Goal: Task Accomplishment & Management: Manage account settings

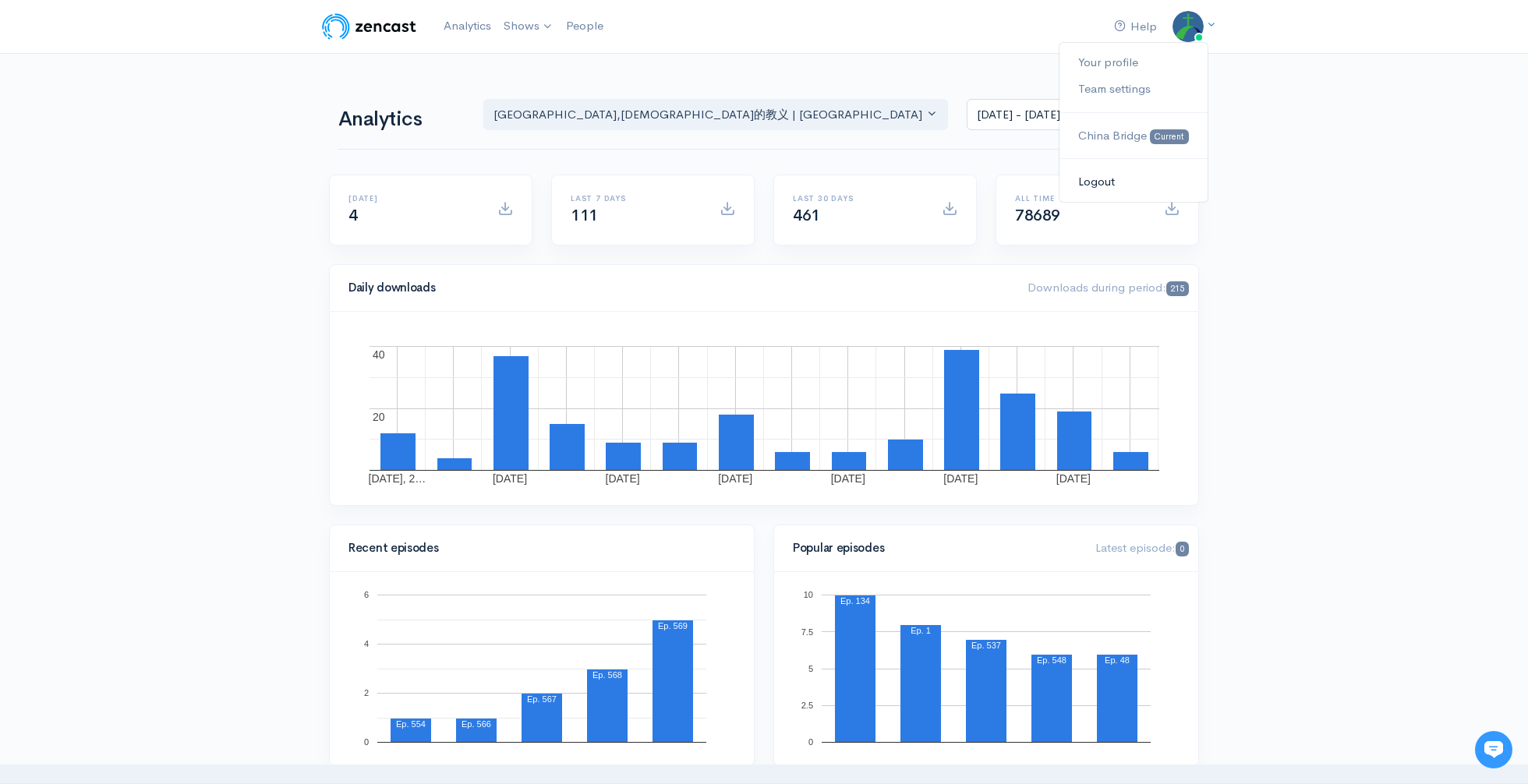
click at [1117, 176] on link "Logout" at bounding box center [1133, 182] width 148 height 27
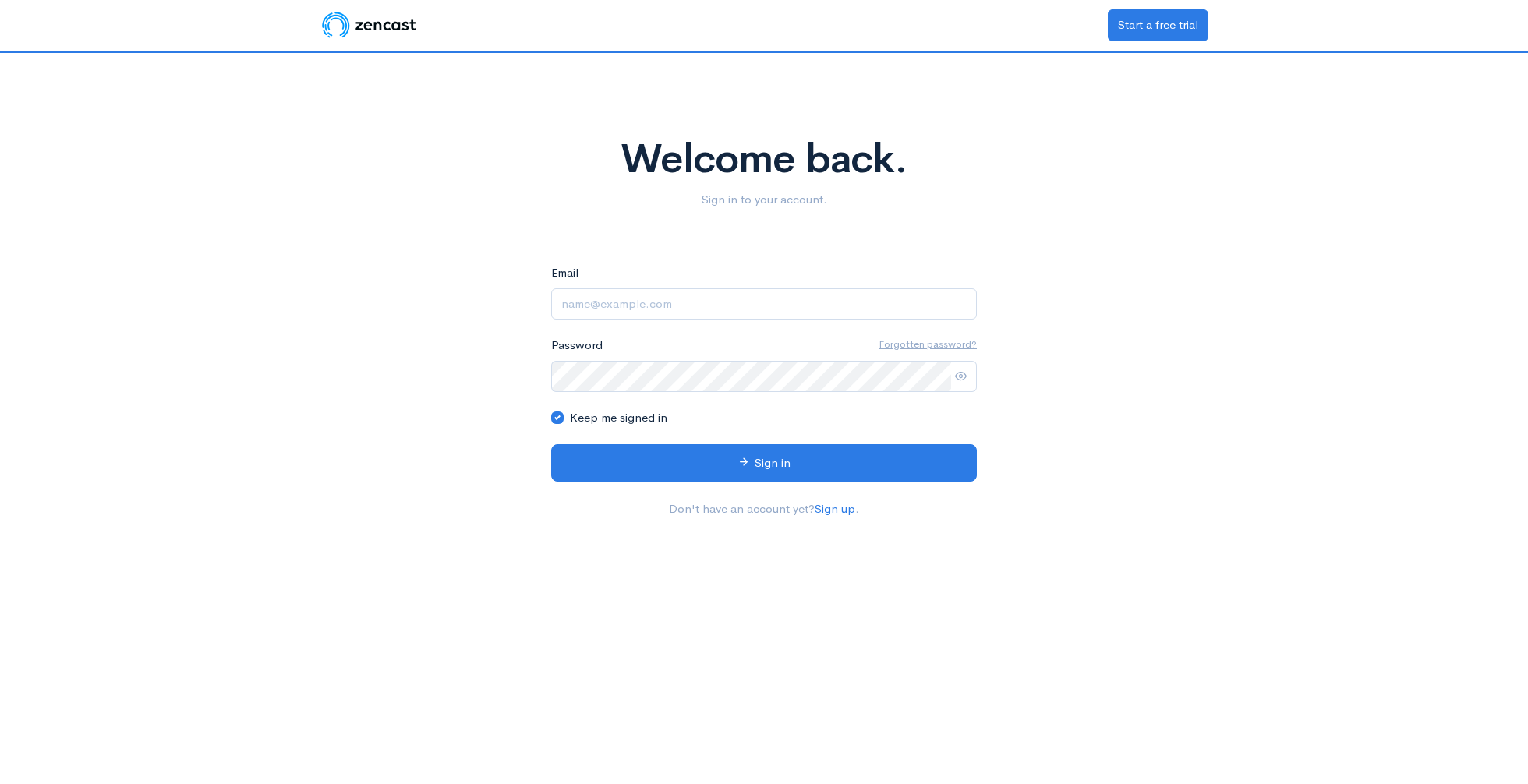
type input "contact@gospelchinabridge.org"
click at [387, 29] on img at bounding box center [368, 25] width 99 height 31
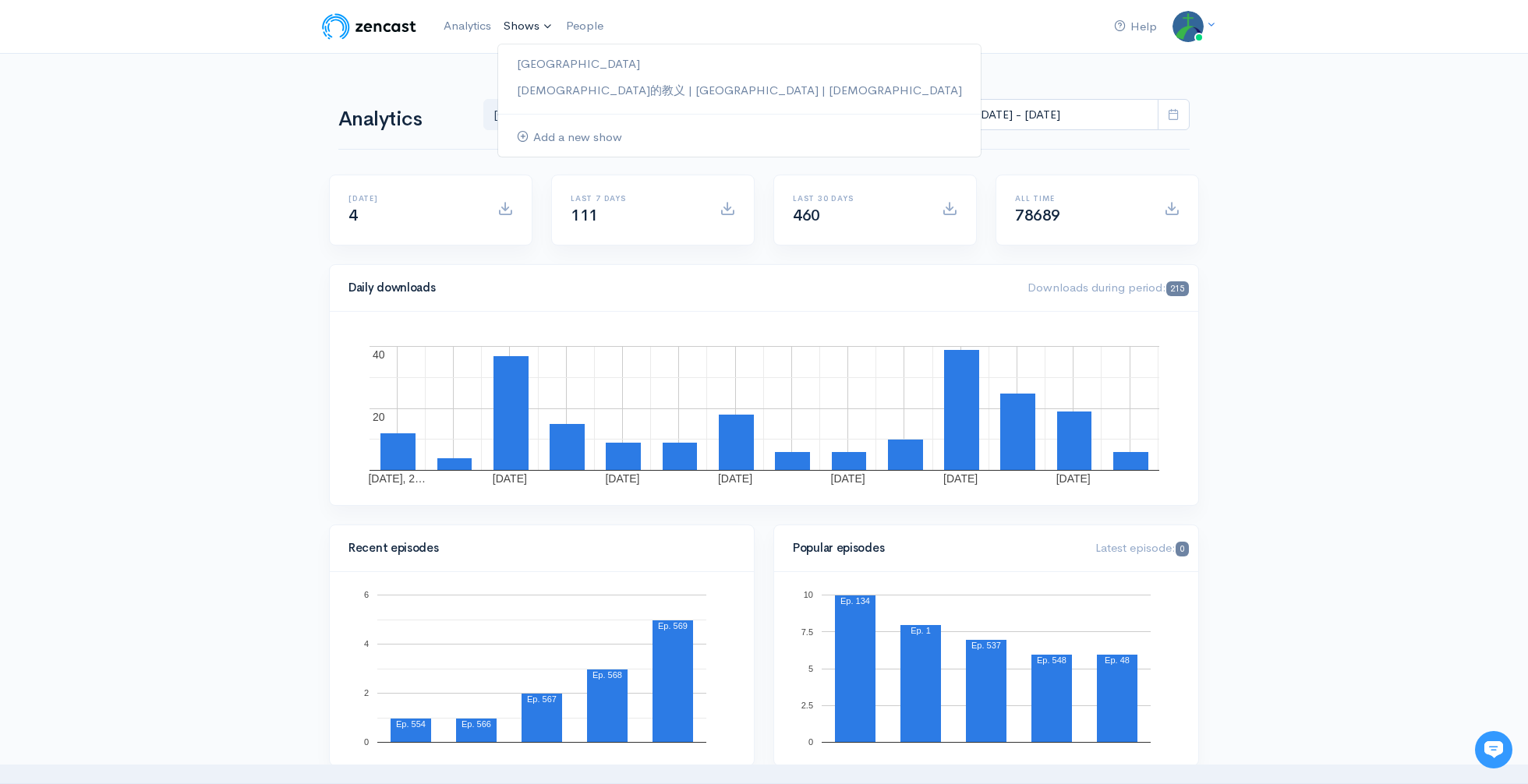
click at [548, 32] on link "Shows" at bounding box center [528, 26] width 63 height 35
click at [401, 83] on div "Analytics [DEMOGRAPHIC_DATA]中国桥 [DEMOGRAPHIC_DATA]的教义 | [GEOGRAPHIC_DATA] | Chu…" at bounding box center [764, 113] width 851 height 75
click at [566, 91] on link "[DEMOGRAPHIC_DATA]的教义 | [GEOGRAPHIC_DATA] | [DEMOGRAPHIC_DATA]" at bounding box center [739, 91] width 483 height 27
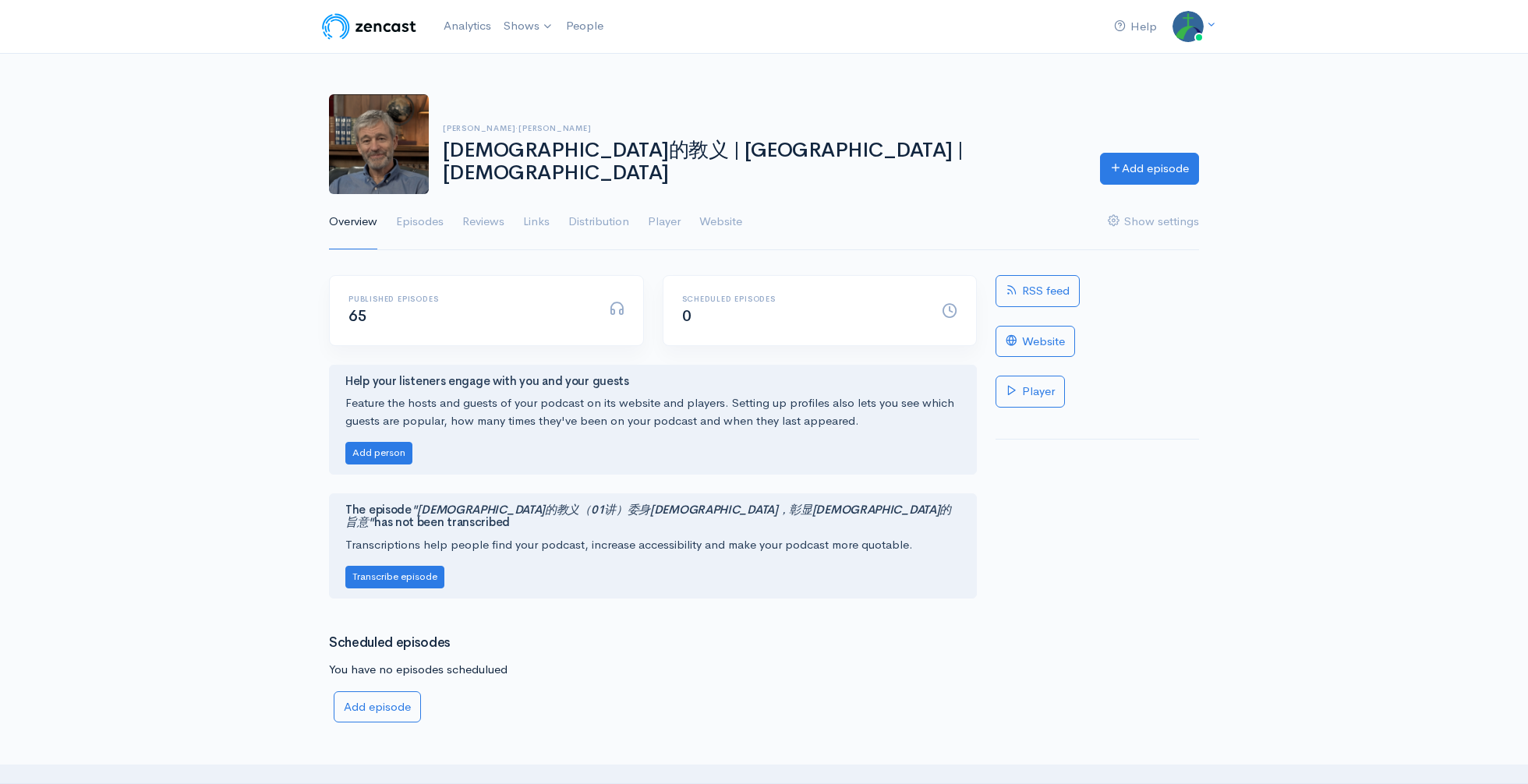
click at [396, 216] on ul "Overview Episodes Reviews Links Distribution Player Website Show settings" at bounding box center [764, 222] width 870 height 56
click at [399, 220] on link "Episodes" at bounding box center [419, 222] width 47 height 56
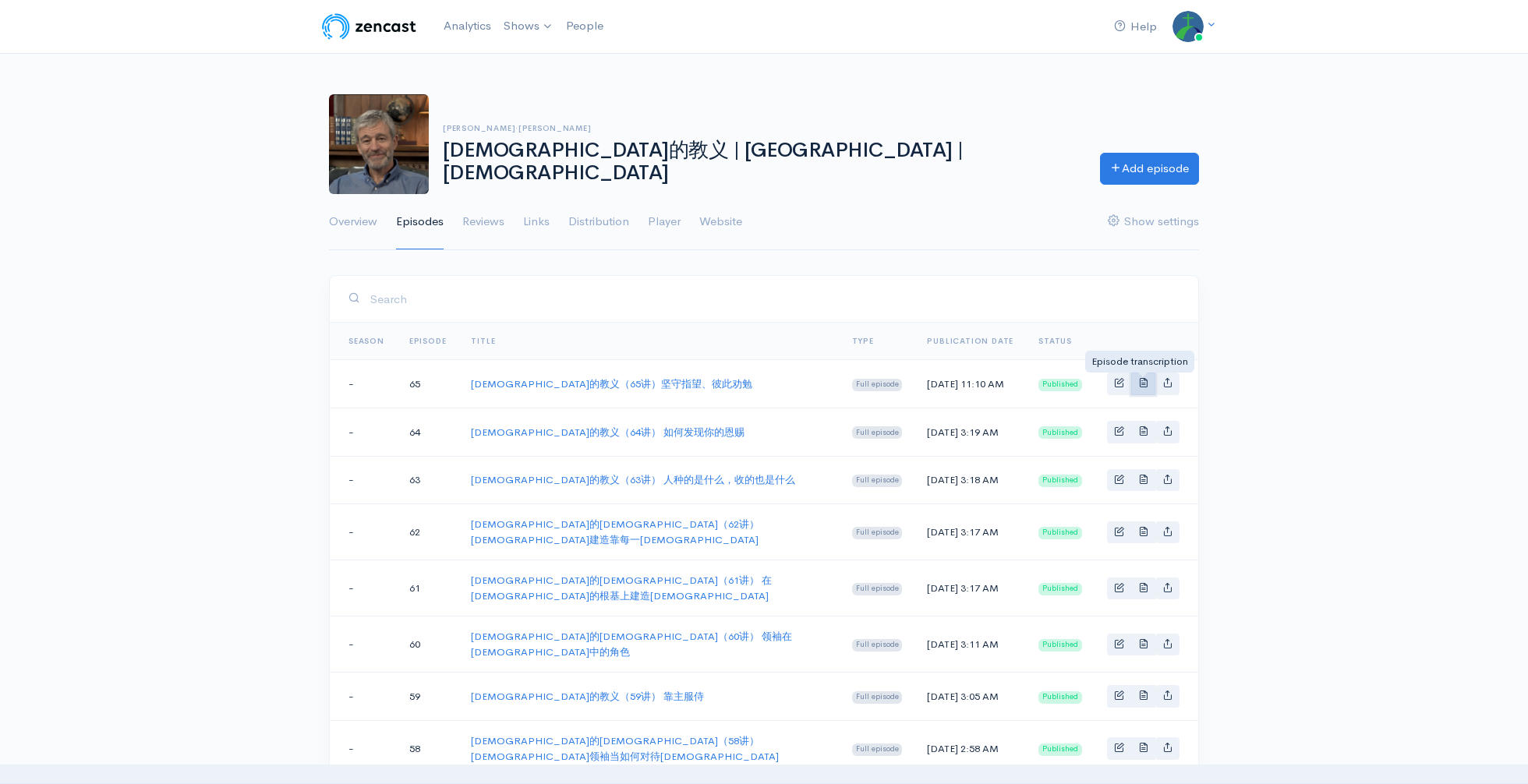
click at [1146, 379] on span "Basic example" at bounding box center [1142, 382] width 10 height 10
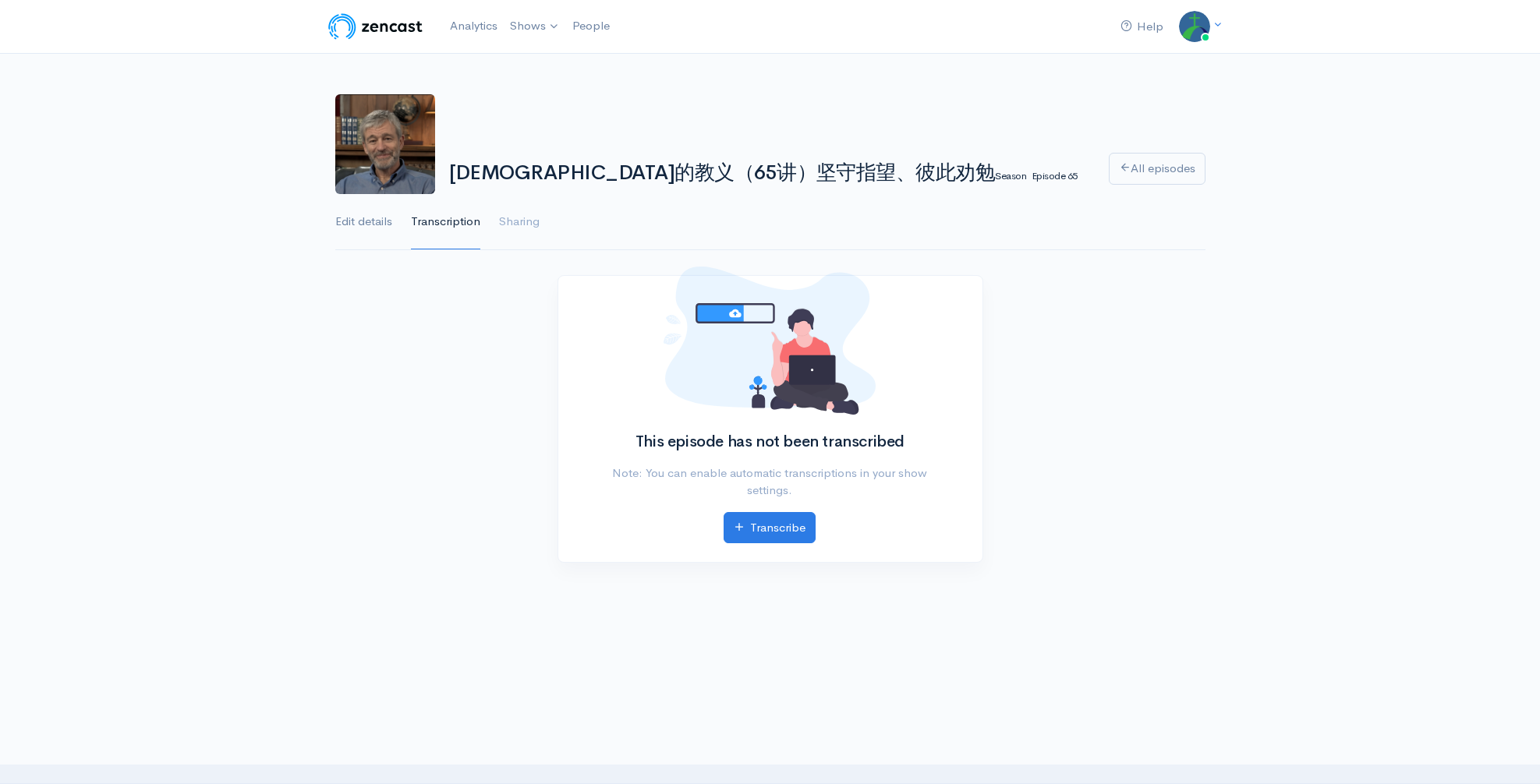
click at [370, 224] on link "Edit details" at bounding box center [364, 222] width 57 height 56
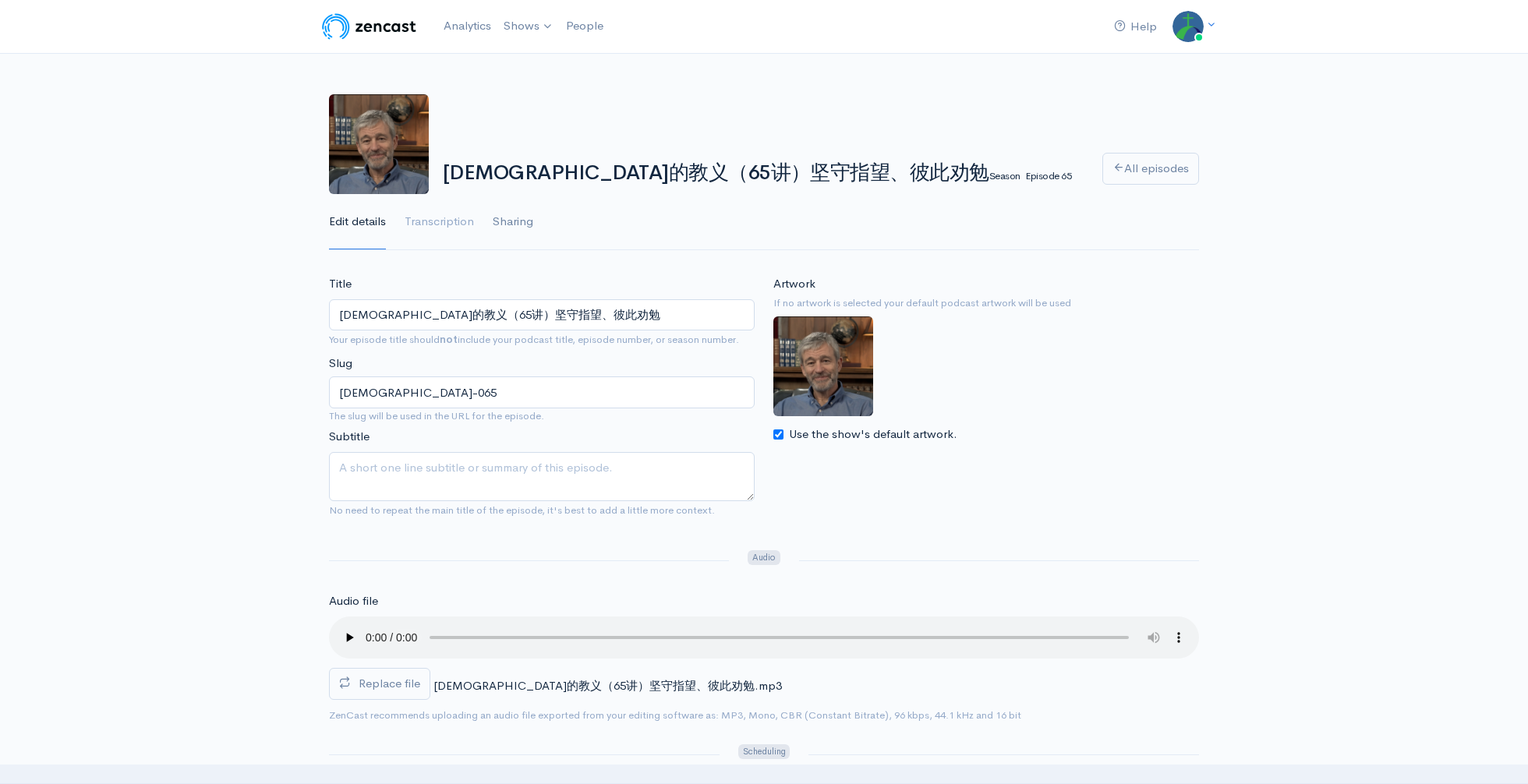
click at [513, 226] on link "Sharing" at bounding box center [513, 222] width 41 height 56
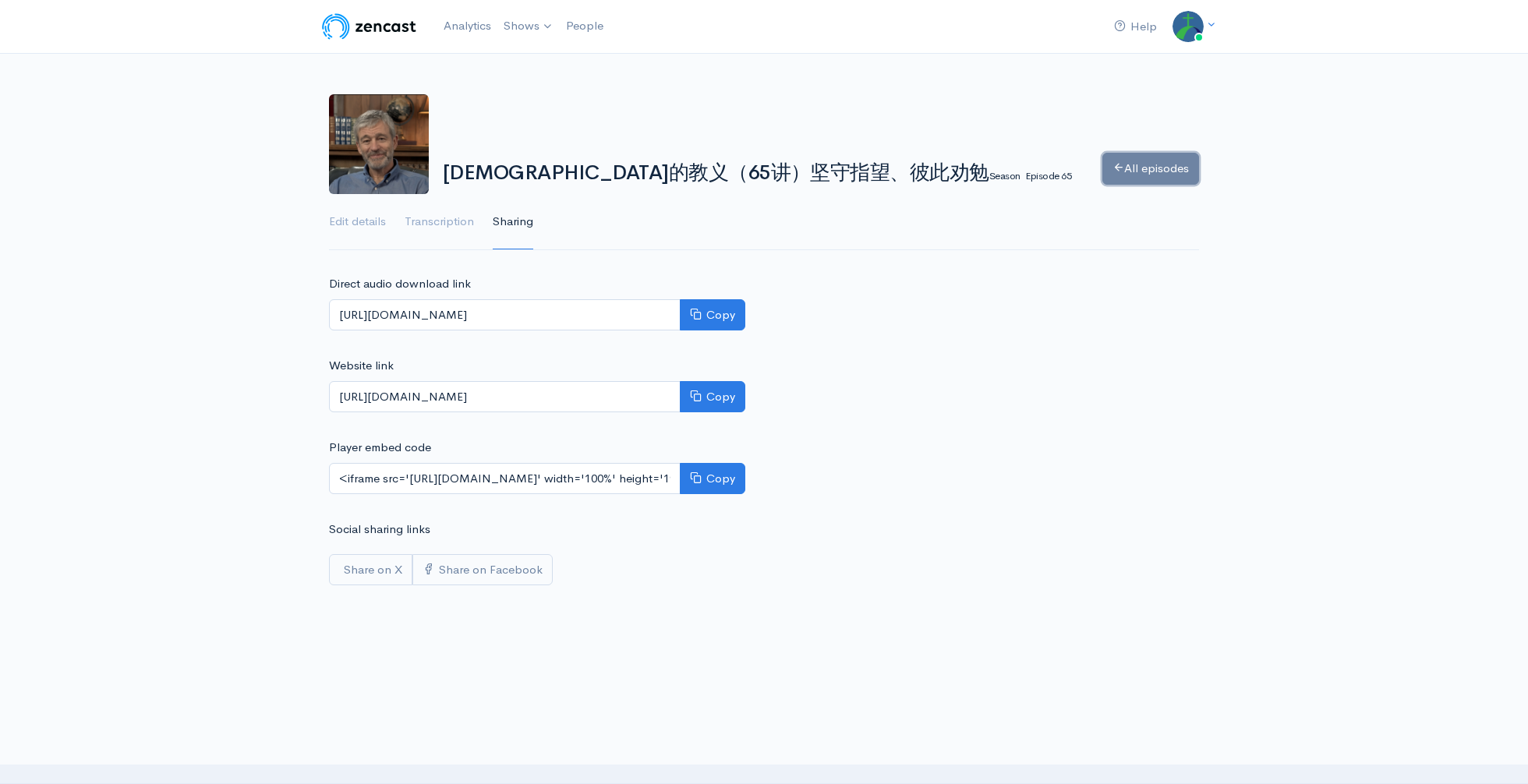
click at [1141, 181] on link "All episodes" at bounding box center [1151, 168] width 96 height 32
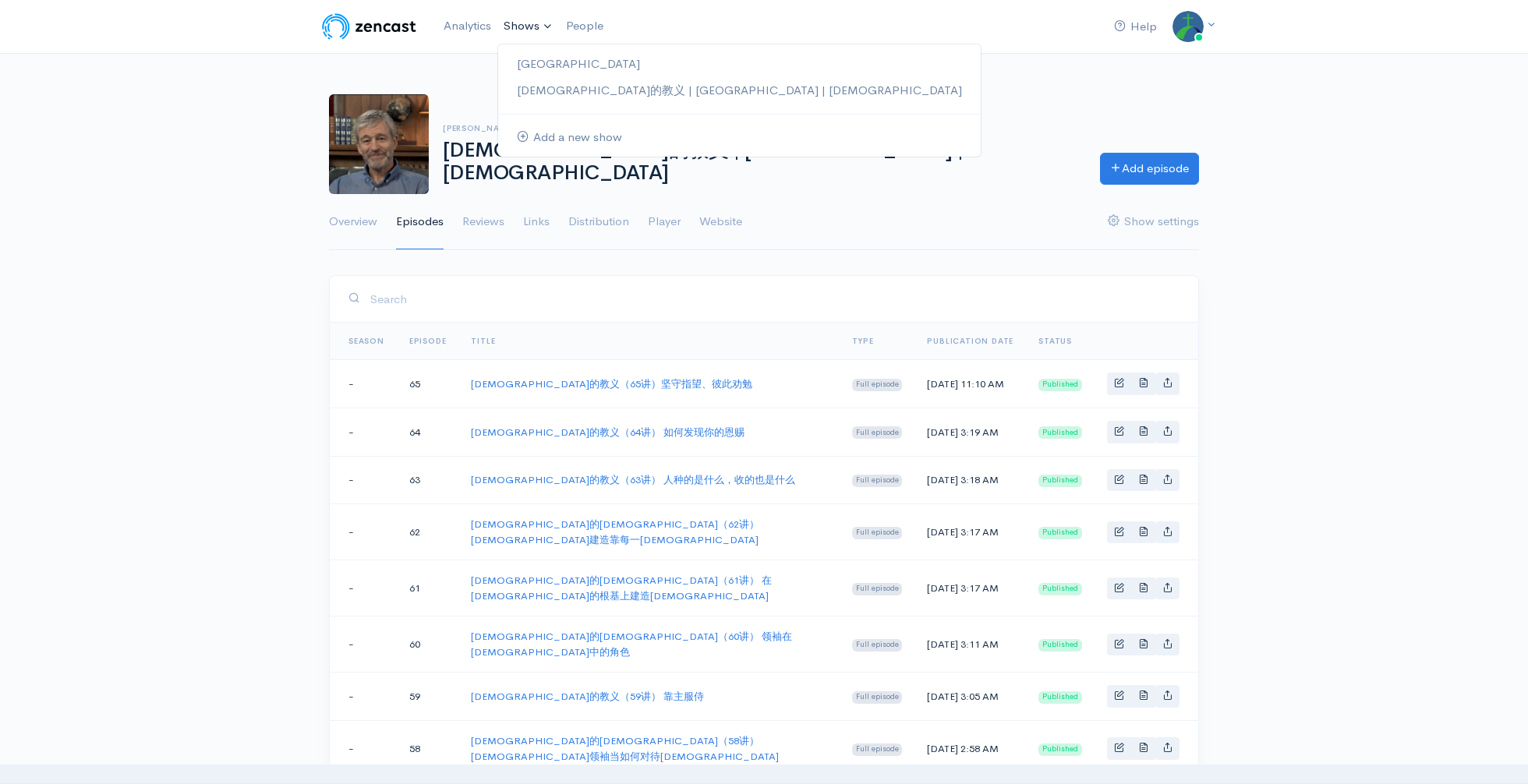
click at [538, 35] on link "Shows" at bounding box center [528, 26] width 63 height 35
click at [546, 88] on link "[DEMOGRAPHIC_DATA]的教义 | [GEOGRAPHIC_DATA] | [DEMOGRAPHIC_DATA]" at bounding box center [739, 91] width 483 height 27
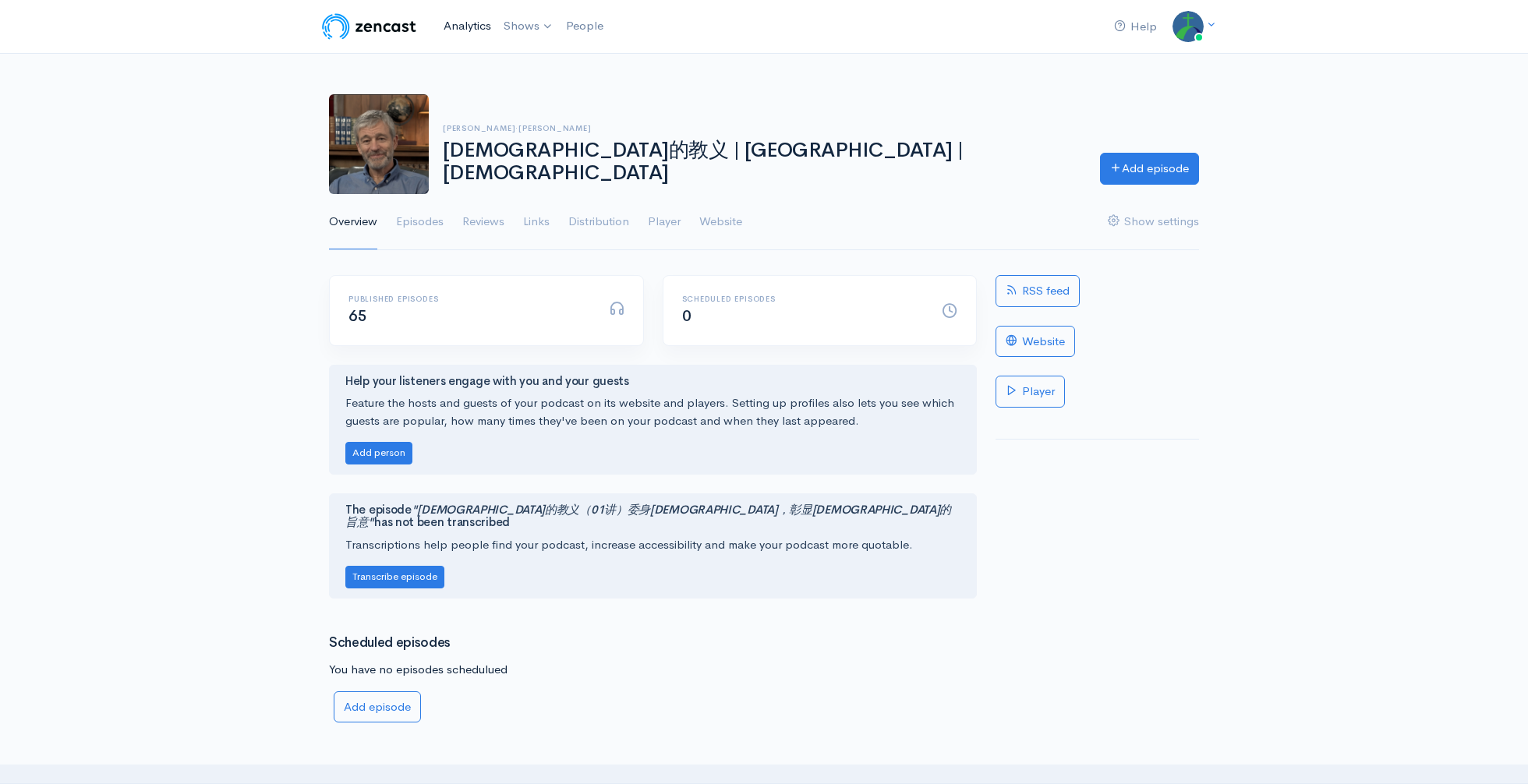
click at [483, 31] on link "Analytics" at bounding box center [467, 25] width 60 height 34
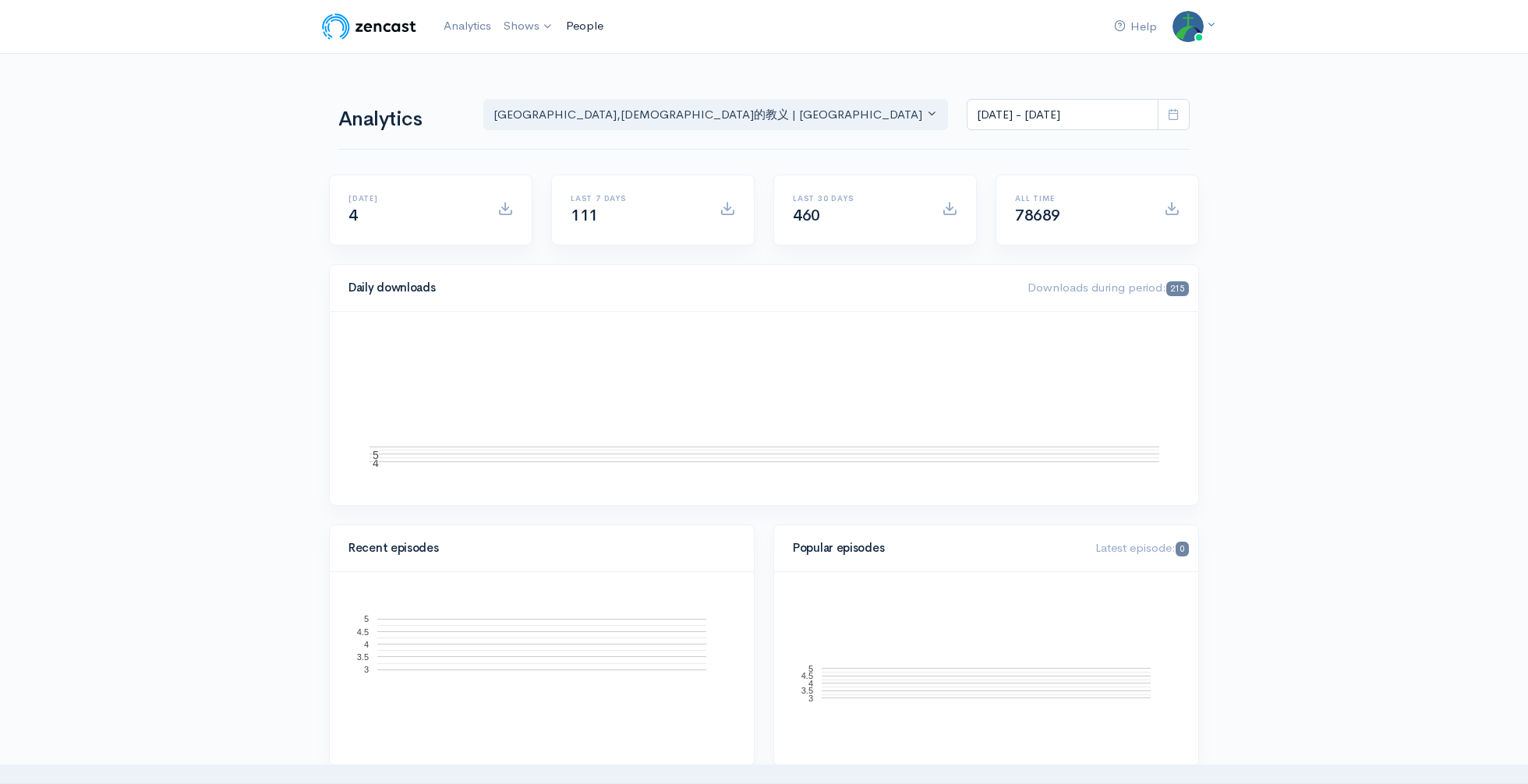
click at [593, 33] on link "People" at bounding box center [584, 25] width 50 height 34
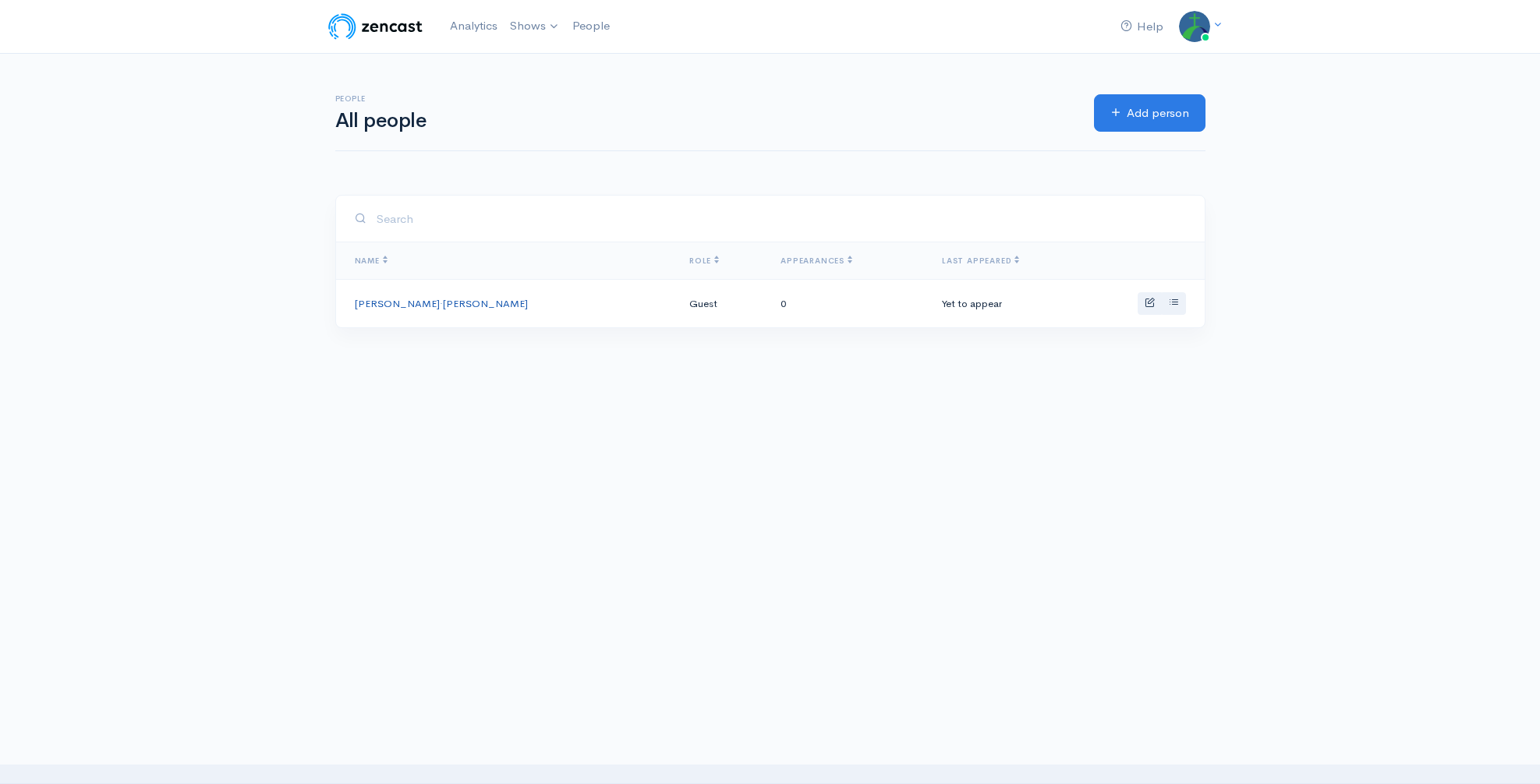
click at [375, 300] on link "[PERSON_NAME]·[PERSON_NAME]" at bounding box center [441, 304] width 173 height 14
click at [377, 307] on link "[PERSON_NAME]·[PERSON_NAME]" at bounding box center [441, 304] width 173 height 14
click at [550, 84] on link "[DEMOGRAPHIC_DATA]的教义 | [GEOGRAPHIC_DATA] | [DEMOGRAPHIC_DATA]" at bounding box center [746, 91] width 483 height 27
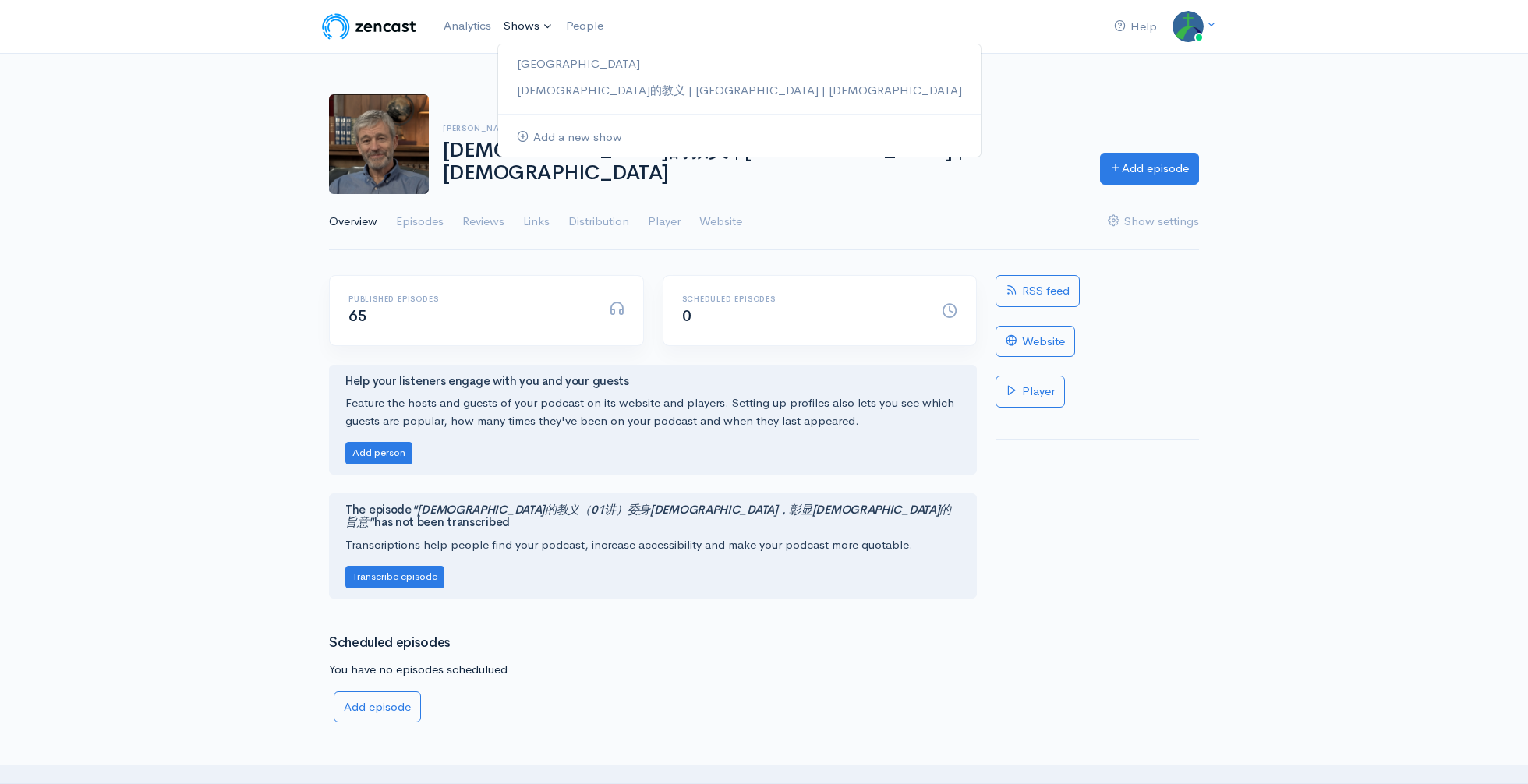
click at [520, 15] on link "Shows" at bounding box center [528, 26] width 63 height 35
click at [247, 304] on div "Help Notifications View all Your profile Team settings [GEOGRAPHIC_DATA] Curren…" at bounding box center [764, 394] width 1528 height 788
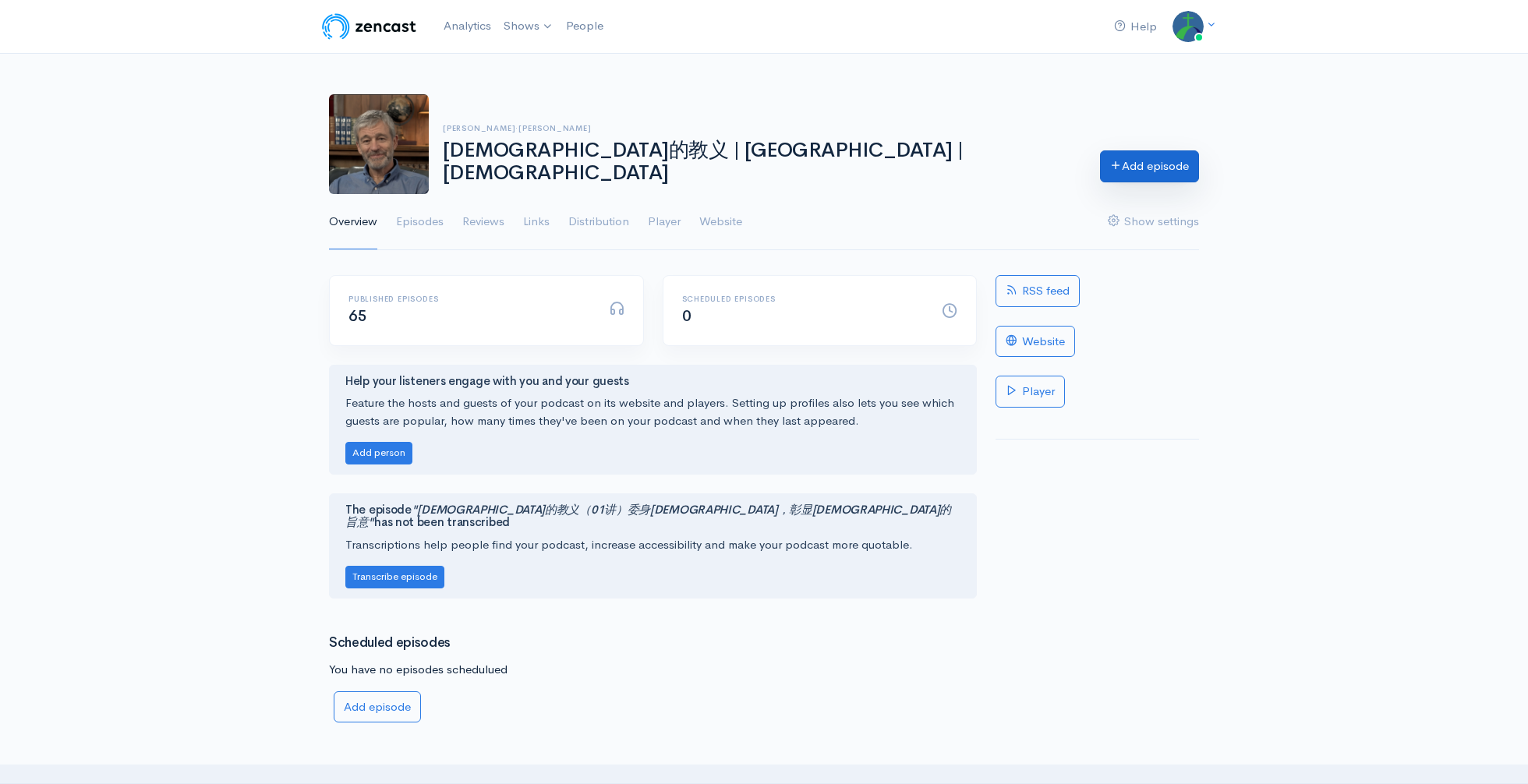
click at [1137, 182] on link "Add episode" at bounding box center [1149, 166] width 99 height 32
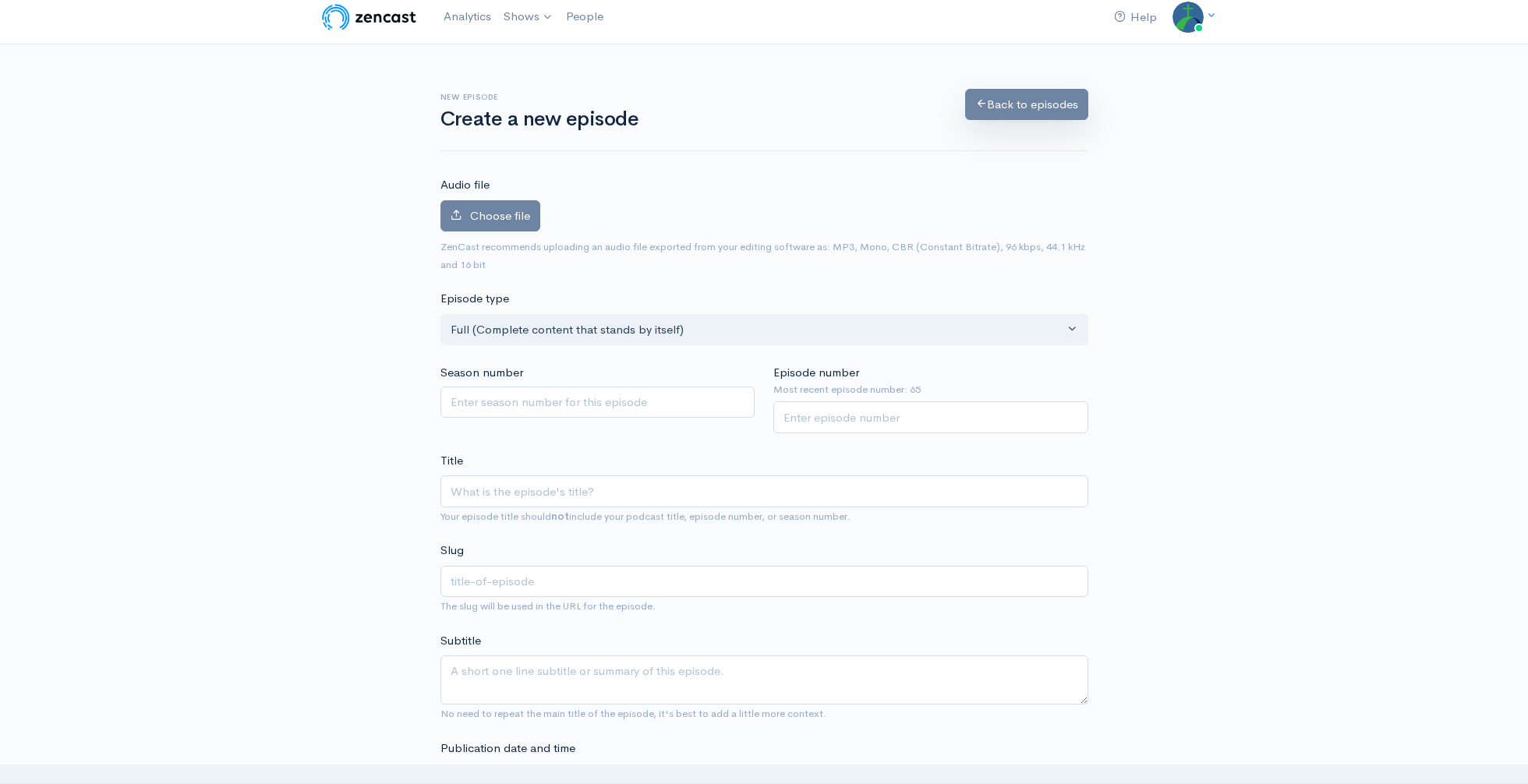
click at [998, 94] on link "Back to episodes" at bounding box center [1026, 105] width 123 height 32
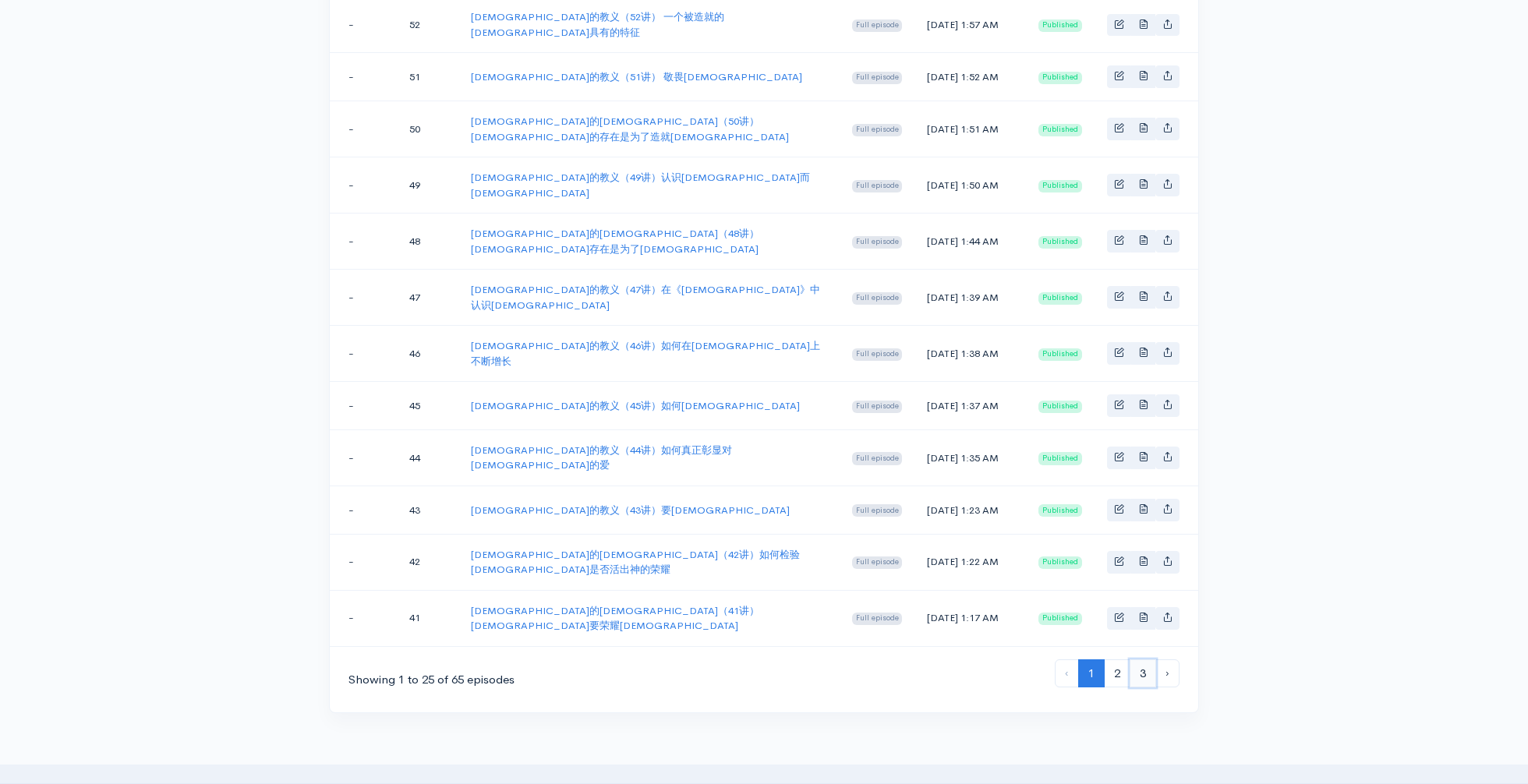
click at [1132, 659] on link "3" at bounding box center [1142, 674] width 26 height 29
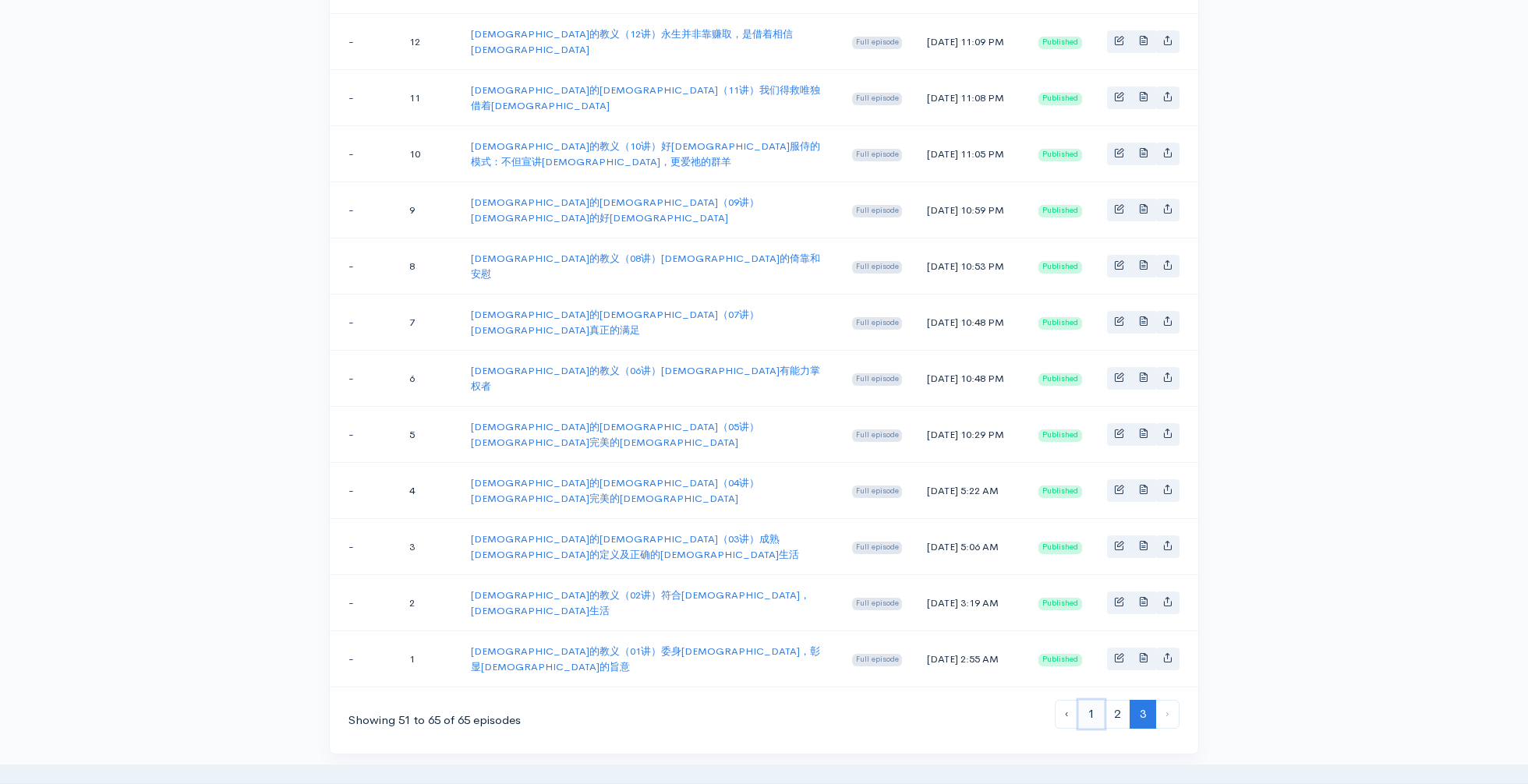
click at [1100, 700] on link "1" at bounding box center [1091, 715] width 26 height 29
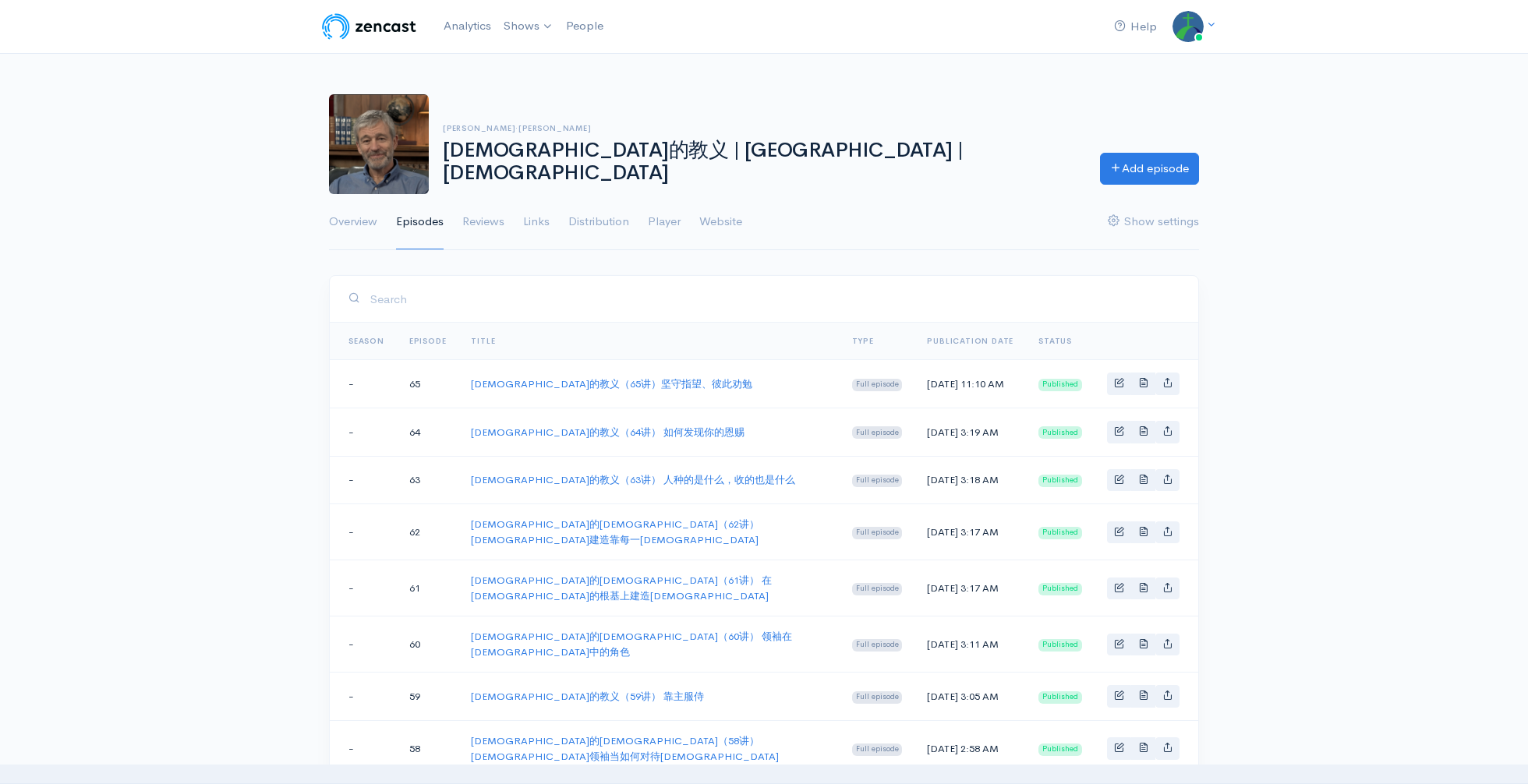
click at [409, 38] on img at bounding box center [368, 26] width 99 height 31
